Goal: Contribute content: Add original content to the website for others to see

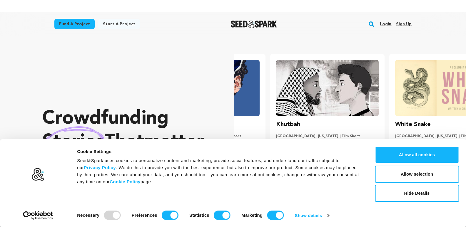
scroll to position [0, 124]
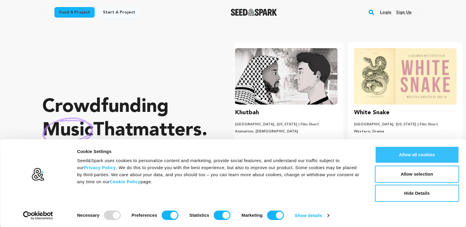
click at [433, 155] on button "Allow all cookies" at bounding box center [417, 154] width 84 height 17
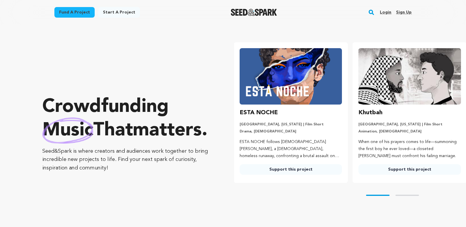
scroll to position [0, 0]
click at [385, 15] on link "Login" at bounding box center [385, 12] width 11 height 9
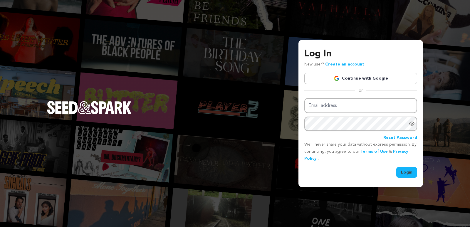
click at [351, 78] on link "Continue with Google" at bounding box center [360, 78] width 113 height 11
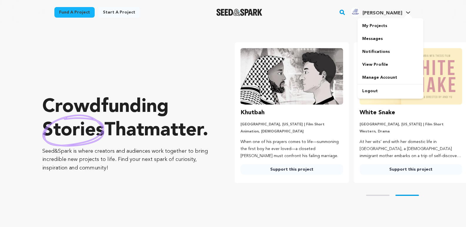
scroll to position [0, 124]
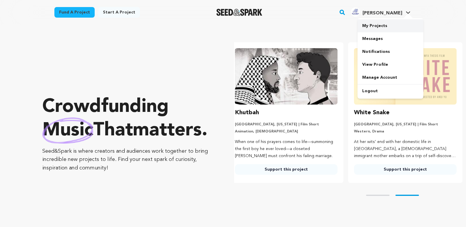
click at [380, 24] on link "My Projects" at bounding box center [390, 25] width 66 height 13
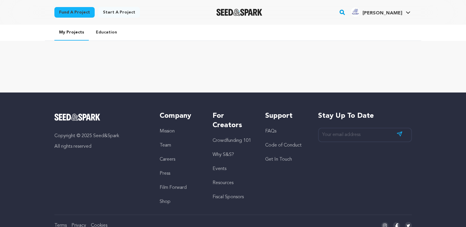
click at [115, 14] on link "Start a project" at bounding box center [119, 12] width 42 height 11
